Goal: Transaction & Acquisition: Purchase product/service

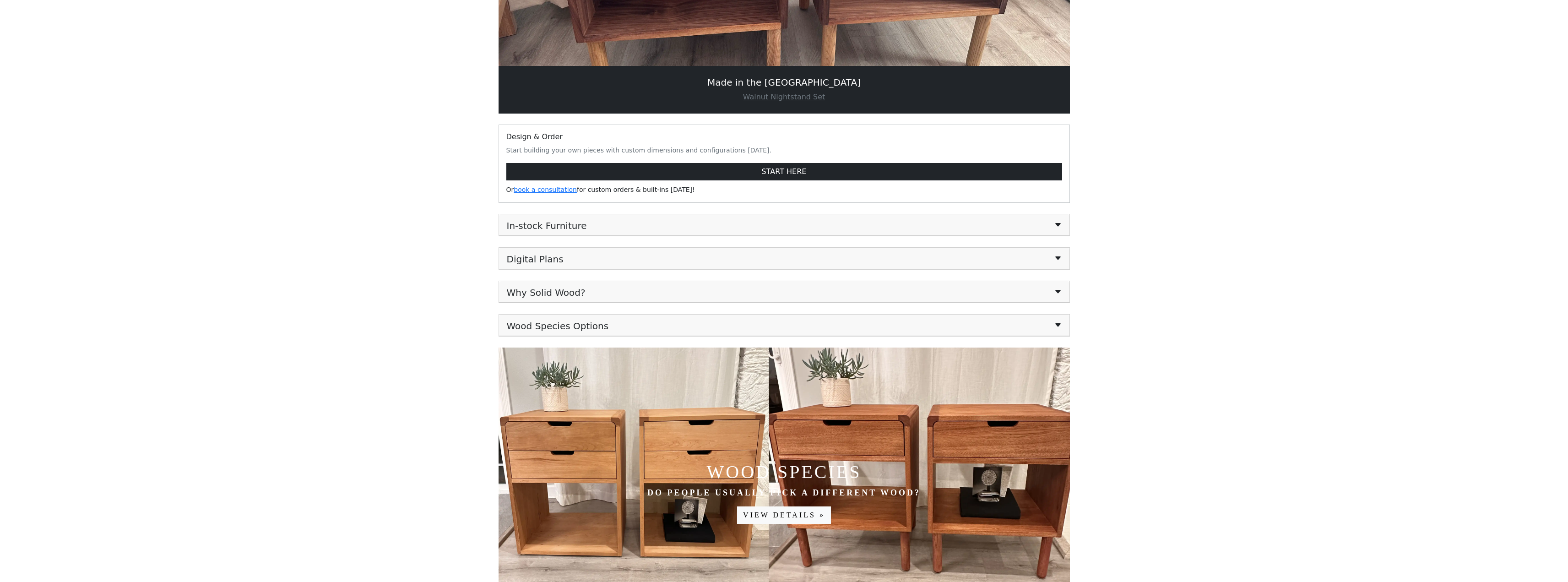
scroll to position [229, 0]
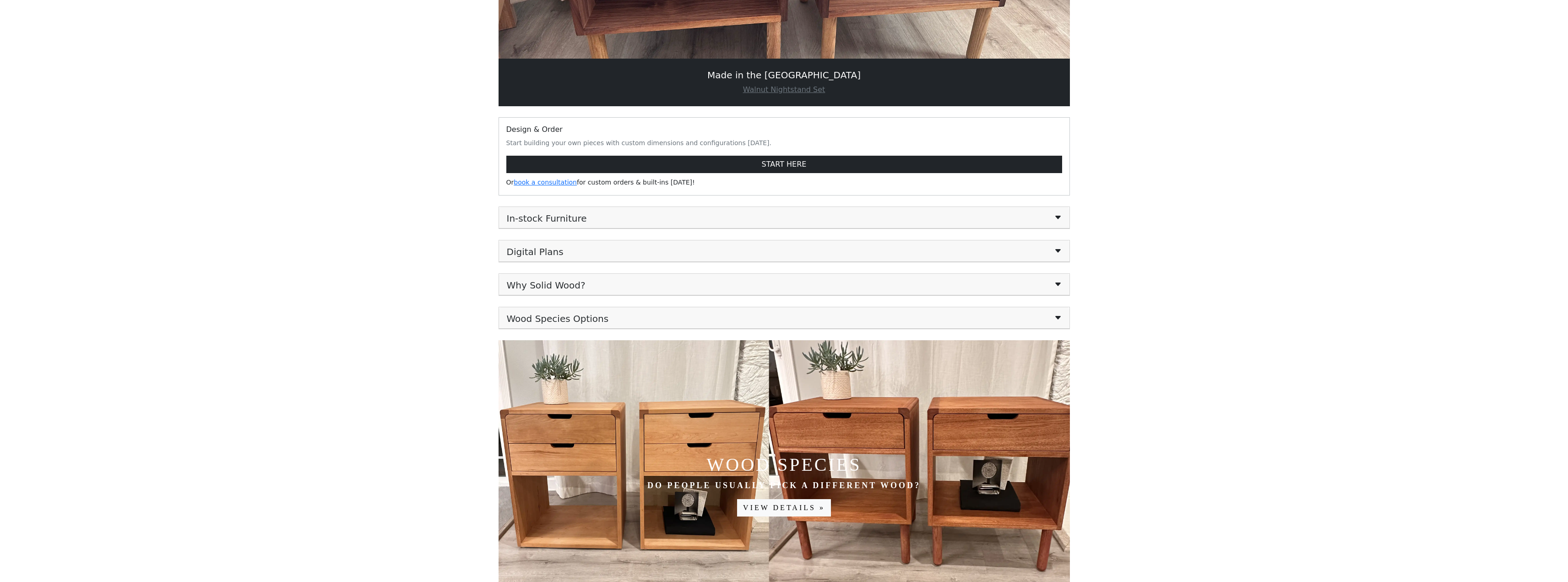
click at [760, 219] on h5 "In-stock Furniture" at bounding box center [785, 217] width 555 height 13
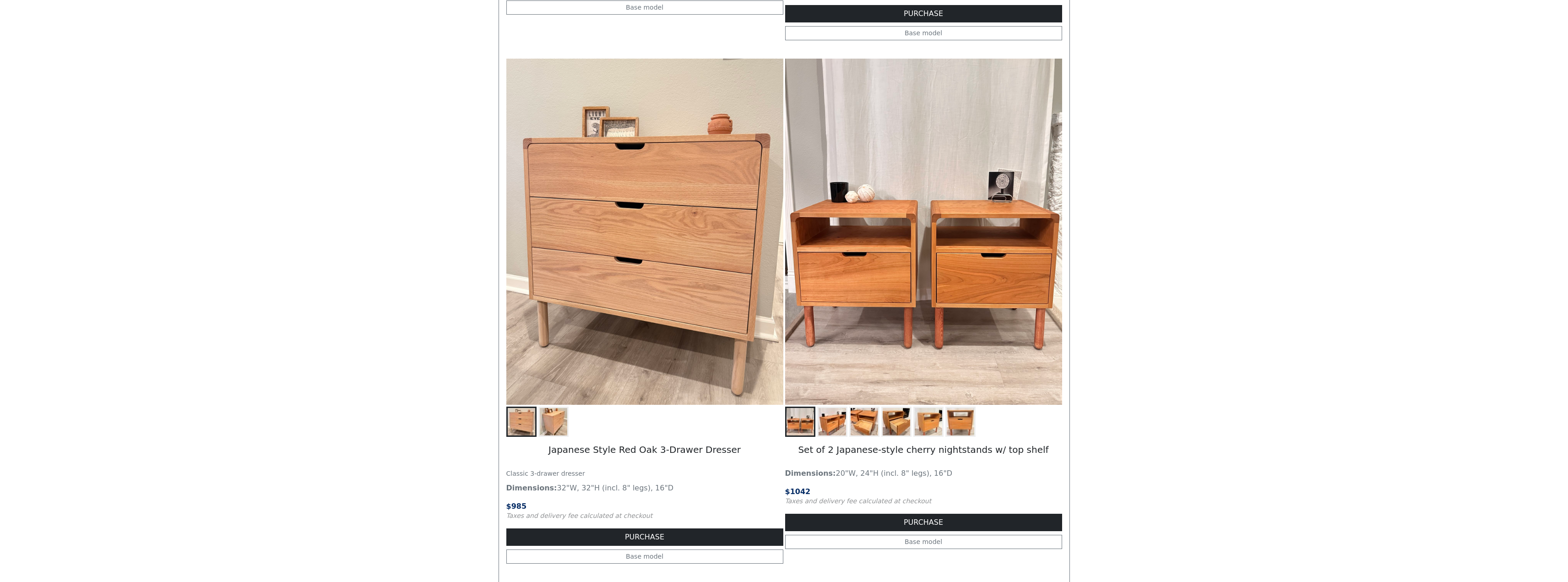
scroll to position [1478, 0]
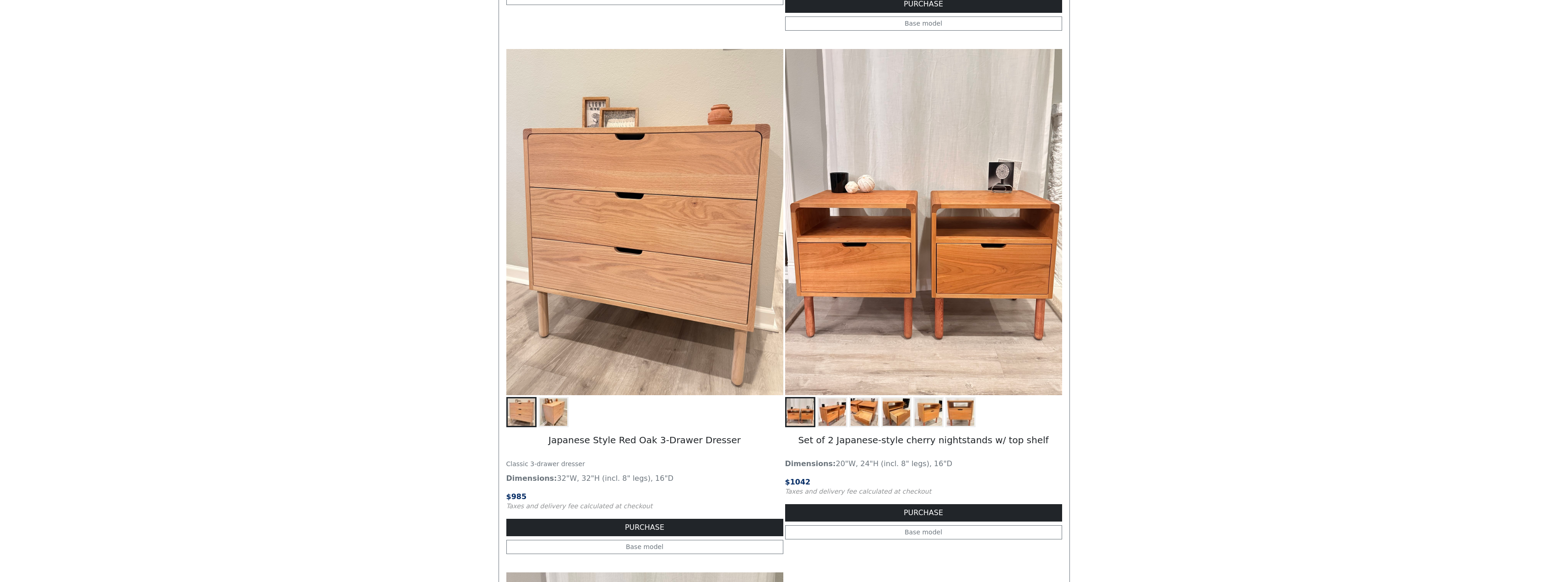
click at [560, 413] on img at bounding box center [553, 412] width 27 height 27
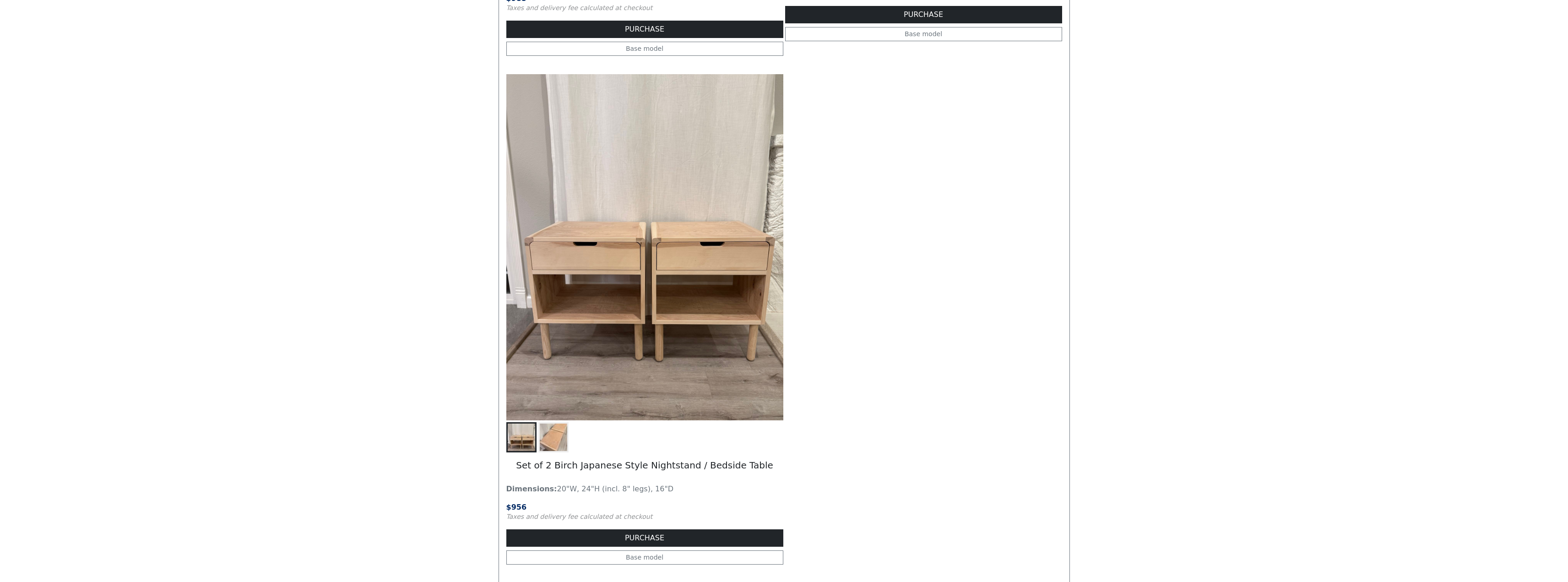
scroll to position [2027, 0]
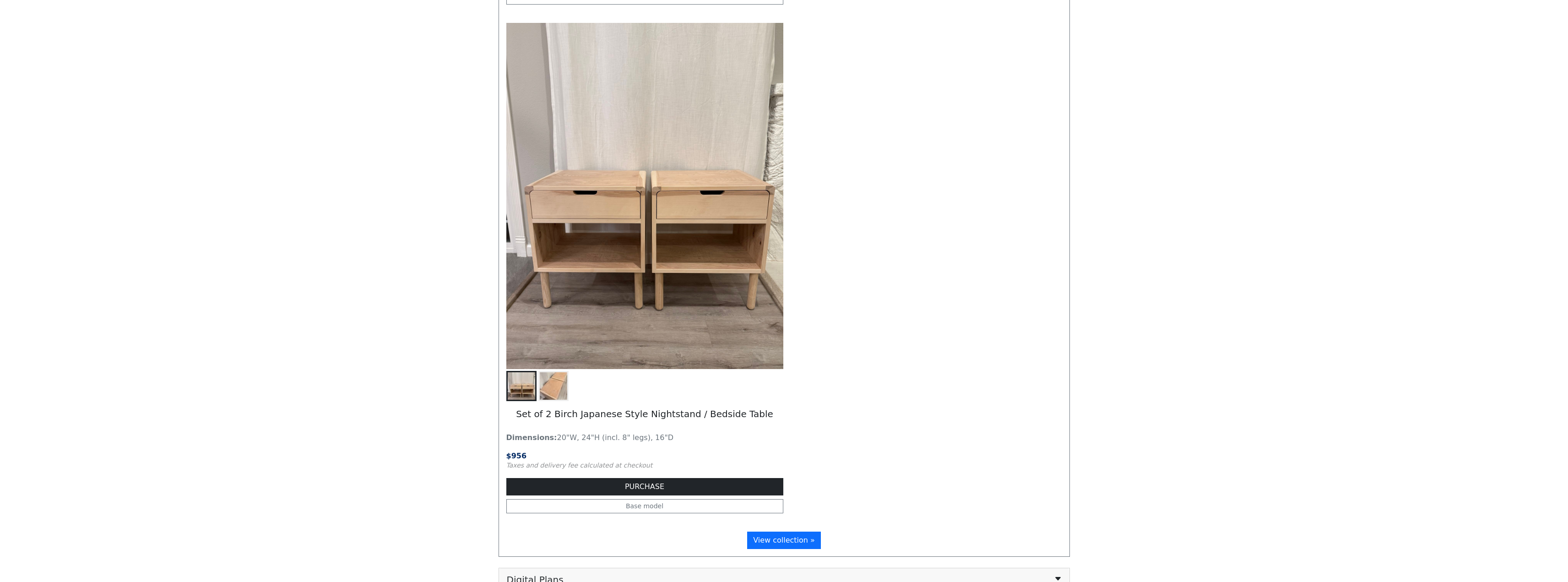
click at [561, 385] on img at bounding box center [553, 385] width 27 height 27
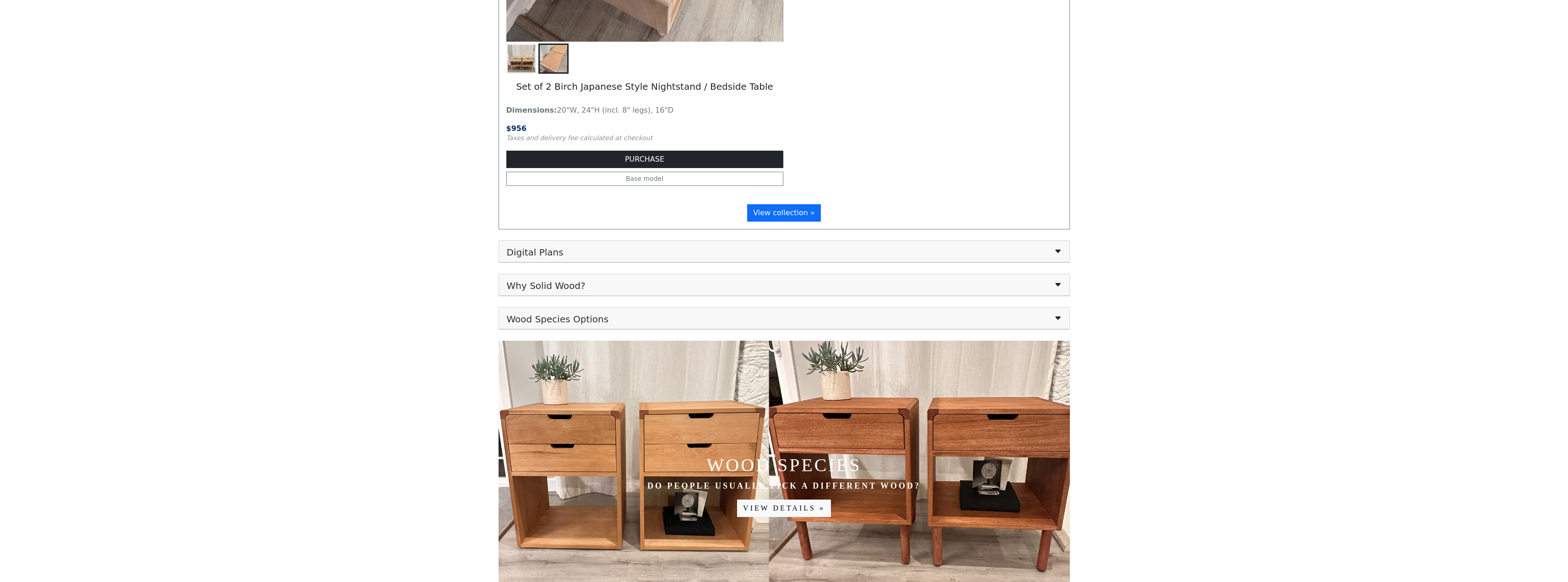
scroll to position [2622, 0]
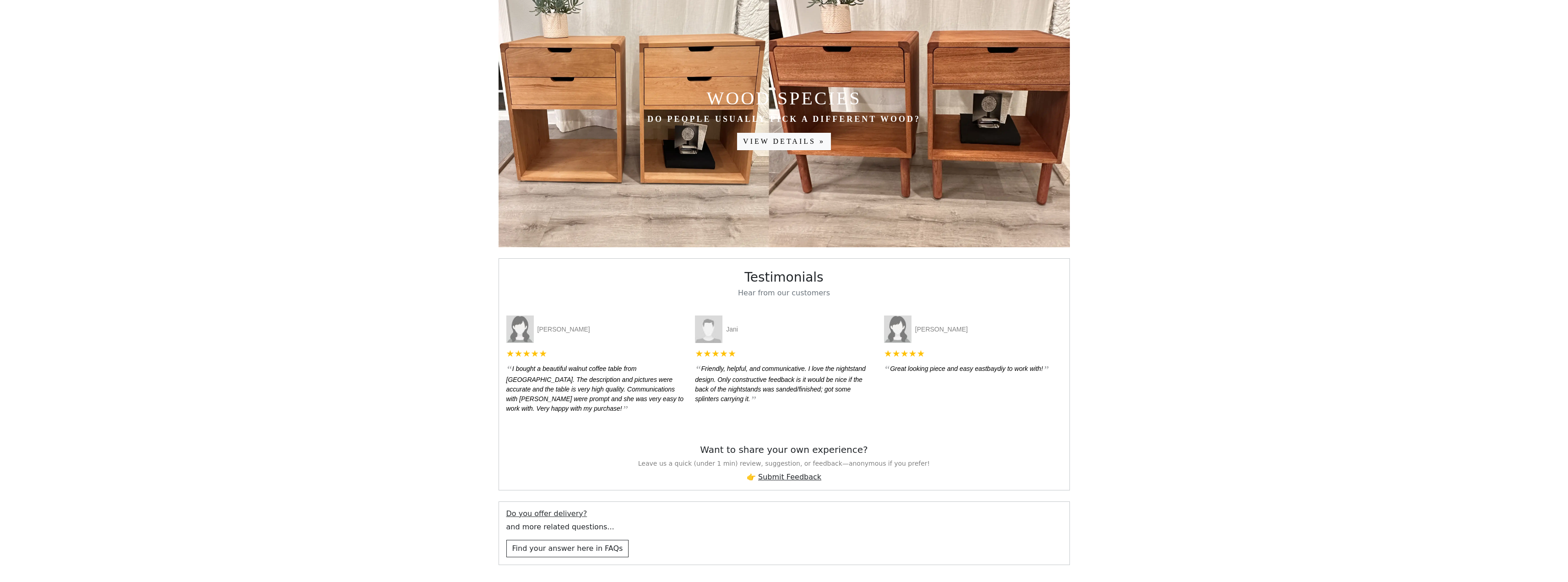
scroll to position [641, 0]
